Goal: Find specific page/section: Find specific page/section

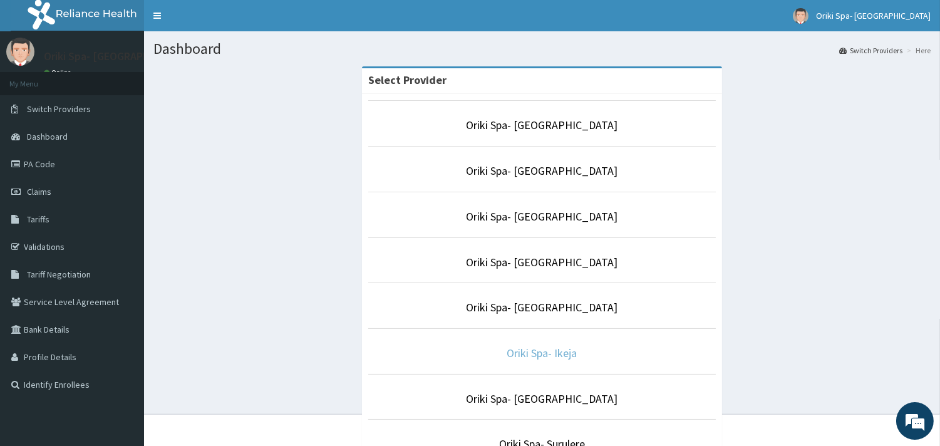
click at [540, 354] on link "Oriki Spa- Ikeja" at bounding box center [542, 353] width 70 height 14
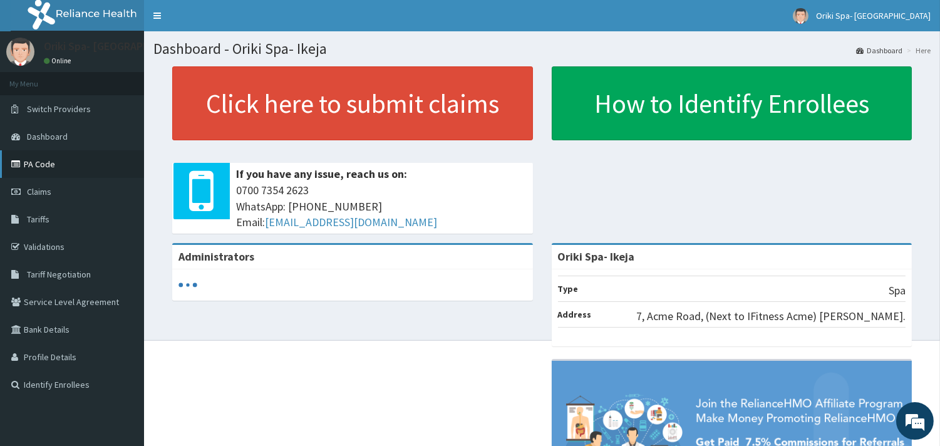
click at [48, 162] on link "PA Code" at bounding box center [72, 164] width 144 height 28
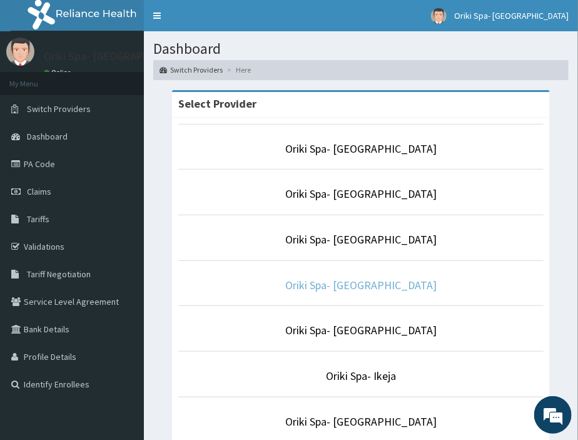
scroll to position [226, 0]
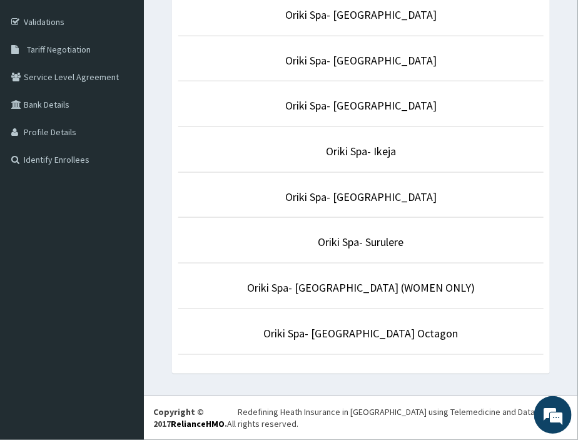
click at [374, 250] on p "Oriki Spa- Surulere" at bounding box center [361, 242] width 366 height 16
click at [391, 245] on link "Oriki Spa- Surulere" at bounding box center [362, 242] width 86 height 14
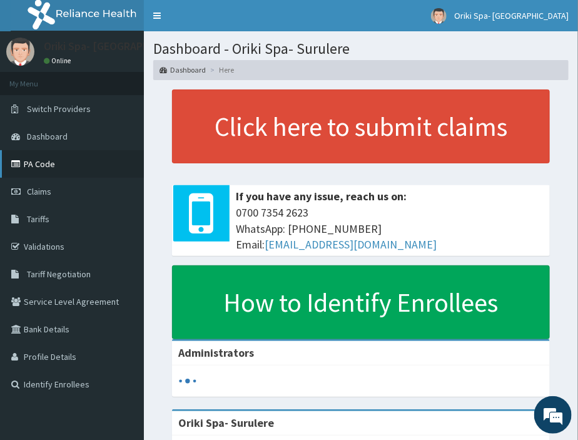
click at [66, 156] on link "PA Code" at bounding box center [72, 164] width 144 height 28
